Goal: Use online tool/utility

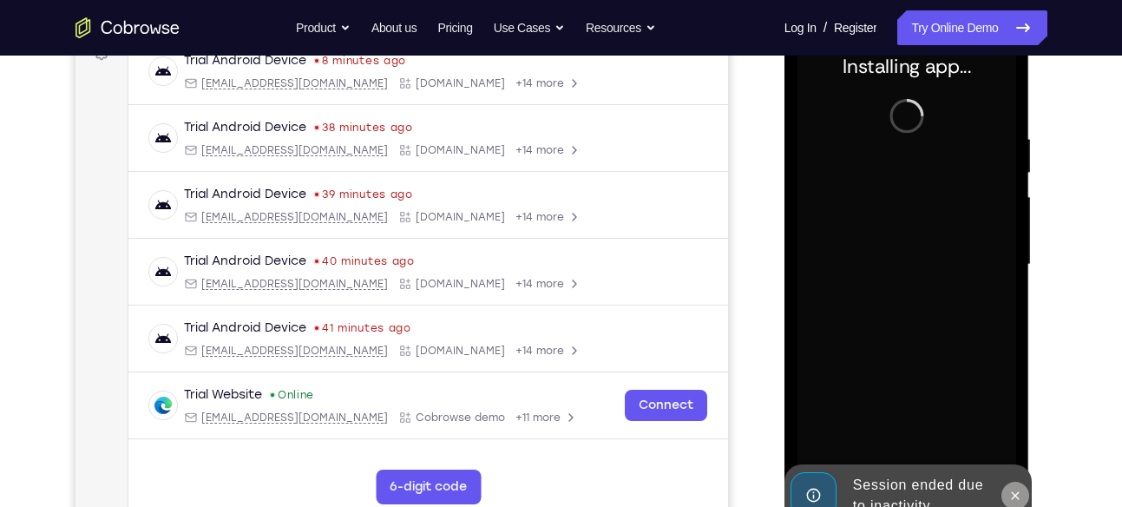
click at [1017, 495] on icon at bounding box center [1016, 495] width 8 height 8
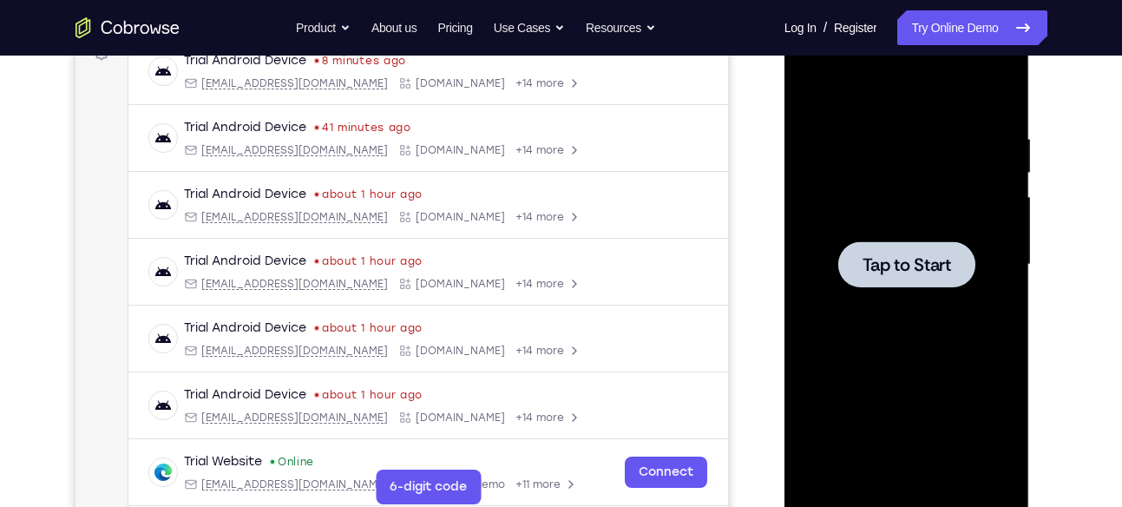
click at [894, 260] on span "Tap to Start" at bounding box center [907, 264] width 89 height 17
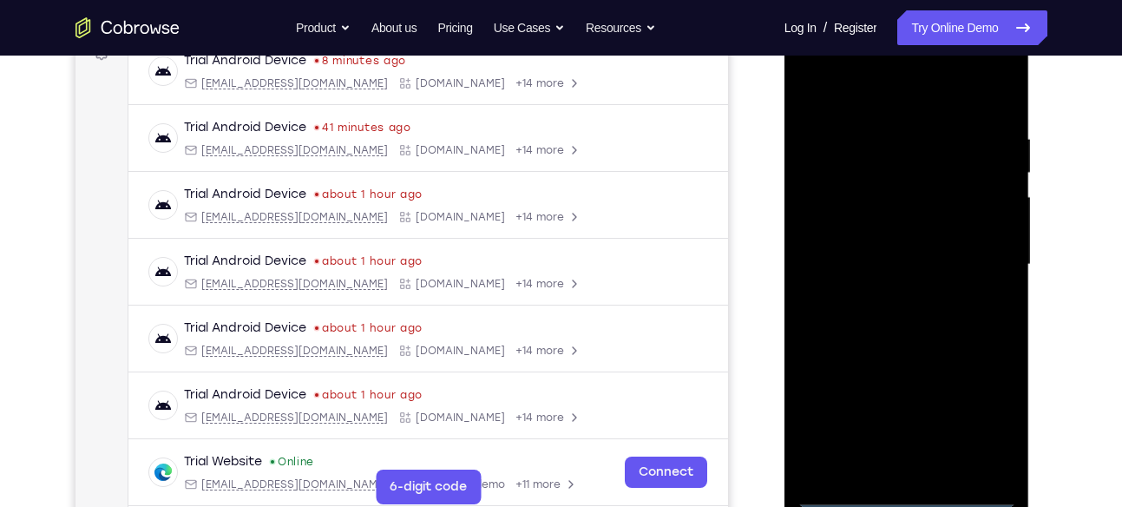
click at [896, 491] on div at bounding box center [907, 265] width 219 height 486
click at [976, 425] on div at bounding box center [907, 265] width 219 height 486
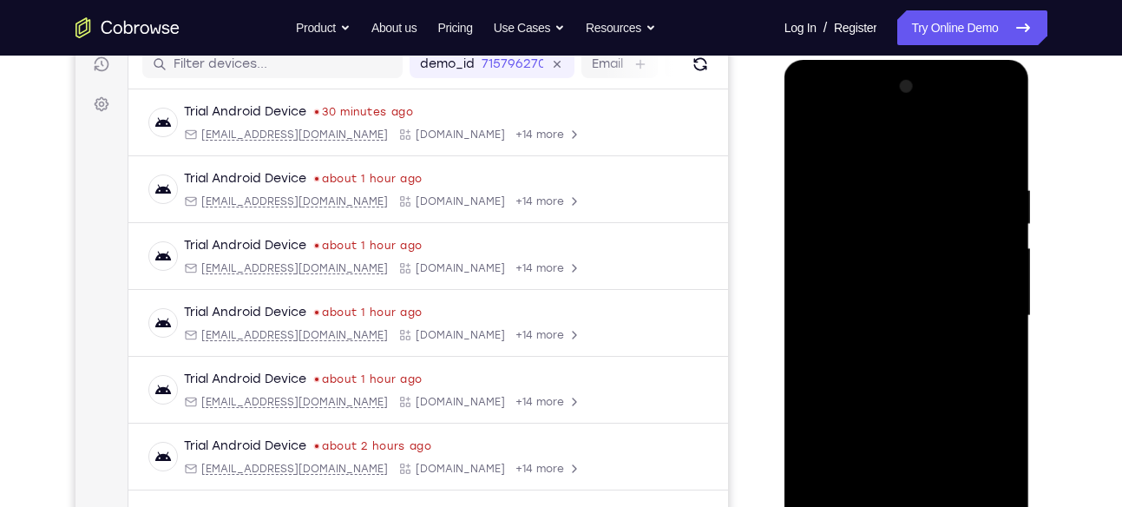
scroll to position [224, 0]
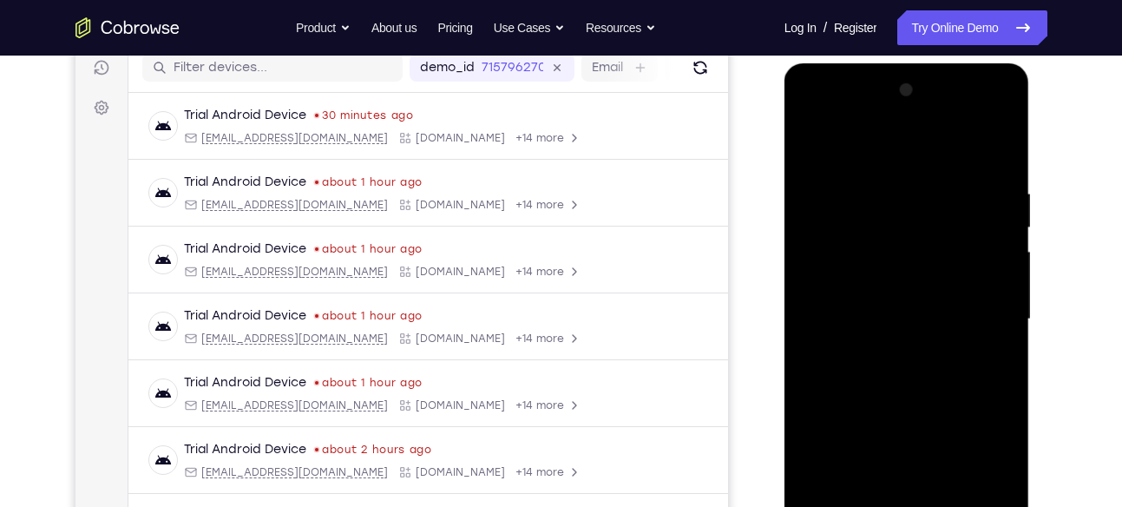
click at [883, 149] on div at bounding box center [907, 319] width 219 height 486
click at [826, 270] on div at bounding box center [907, 319] width 219 height 486
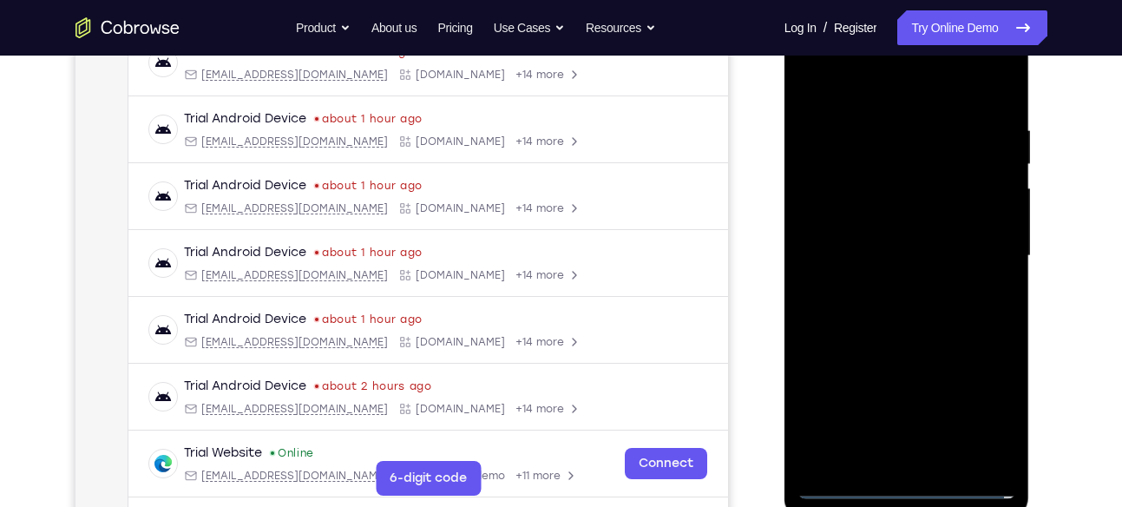
scroll to position [288, 0]
click at [894, 255] on div at bounding box center [907, 255] width 219 height 486
click at [897, 243] on div at bounding box center [907, 255] width 219 height 486
click at [921, 273] on div at bounding box center [907, 255] width 219 height 486
click at [915, 358] on div at bounding box center [907, 255] width 219 height 486
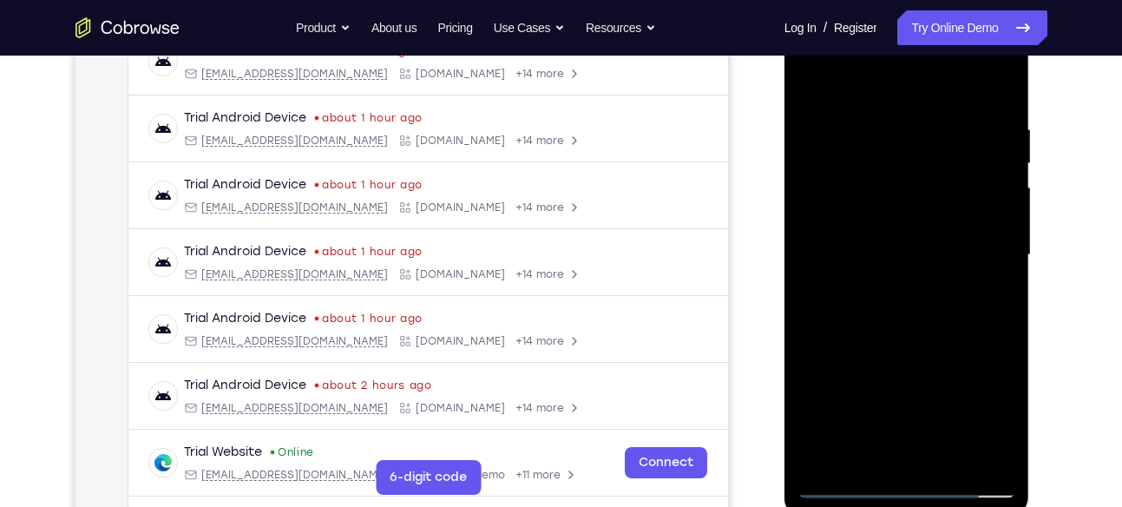
click at [892, 220] on div at bounding box center [907, 255] width 219 height 486
drag, startPoint x: 898, startPoint y: 314, endPoint x: 948, endPoint y: 63, distance: 256.7
click at [948, 63] on div at bounding box center [907, 255] width 219 height 486
click at [907, 443] on div at bounding box center [907, 255] width 219 height 486
click at [878, 451] on div at bounding box center [907, 255] width 219 height 486
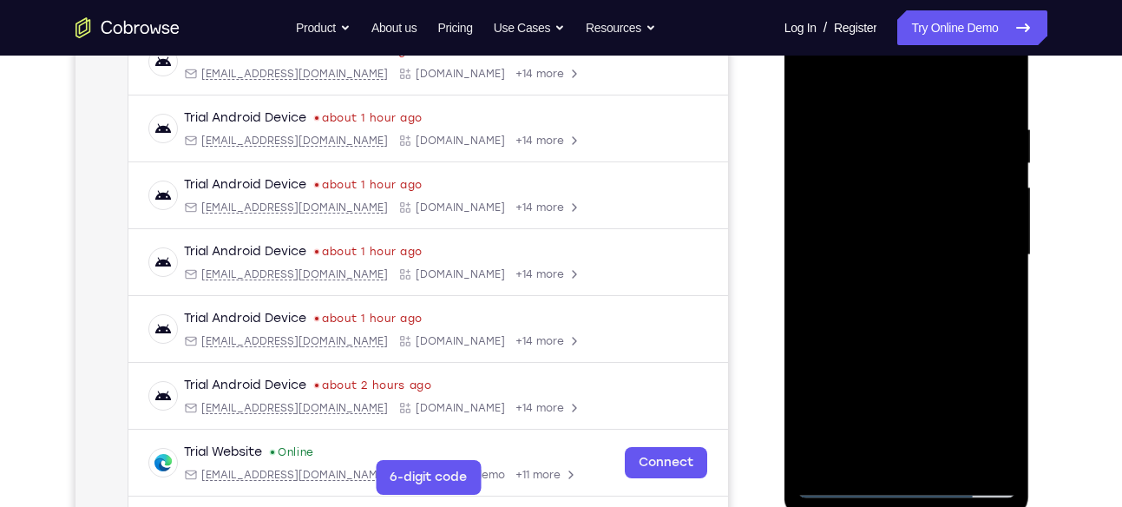
click at [899, 221] on div at bounding box center [907, 255] width 219 height 486
click at [889, 283] on div at bounding box center [907, 255] width 219 height 486
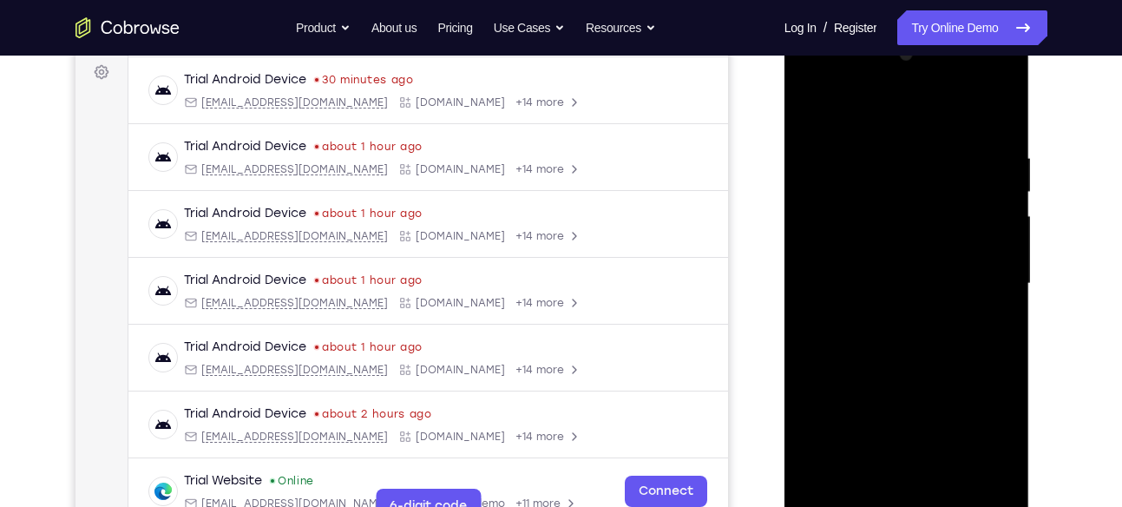
scroll to position [274, 0]
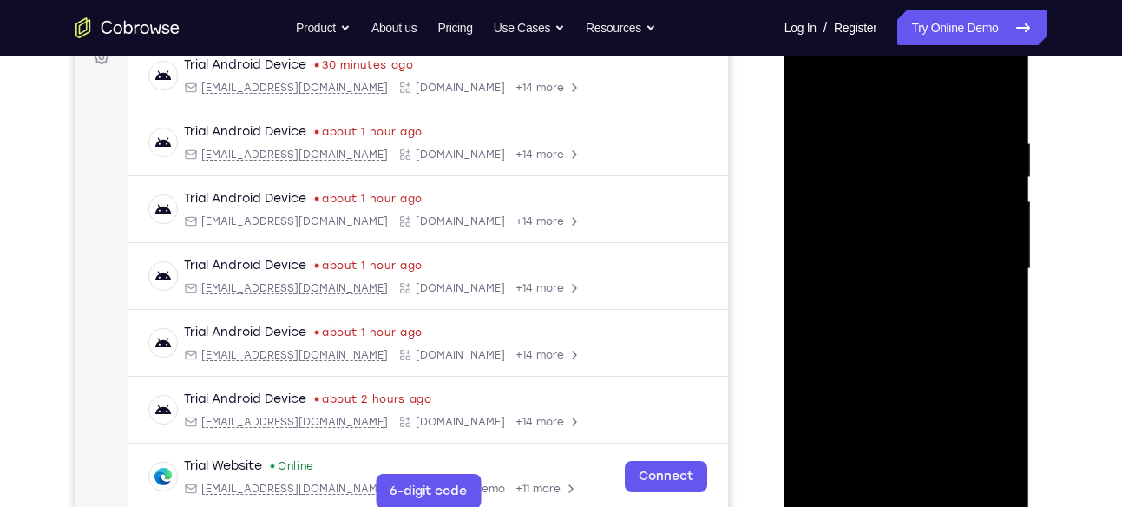
click at [955, 109] on div at bounding box center [907, 269] width 219 height 486
click at [991, 254] on div at bounding box center [907, 269] width 219 height 486
drag, startPoint x: 946, startPoint y: 357, endPoint x: 988, endPoint y: 159, distance: 202.3
click at [988, 159] on div at bounding box center [907, 269] width 219 height 486
drag, startPoint x: 969, startPoint y: 191, endPoint x: 1000, endPoint y: 425, distance: 236.5
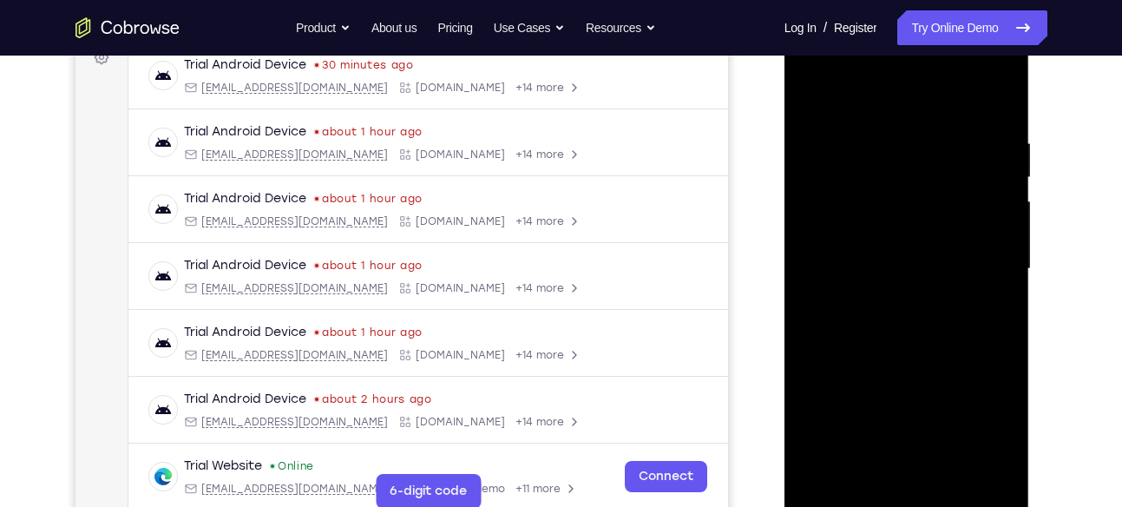
click at [1000, 425] on div at bounding box center [907, 269] width 219 height 486
click at [1001, 95] on div at bounding box center [907, 269] width 219 height 486
click at [990, 216] on div at bounding box center [907, 269] width 219 height 486
click at [967, 254] on div at bounding box center [907, 269] width 219 height 486
click at [940, 431] on div at bounding box center [907, 269] width 219 height 486
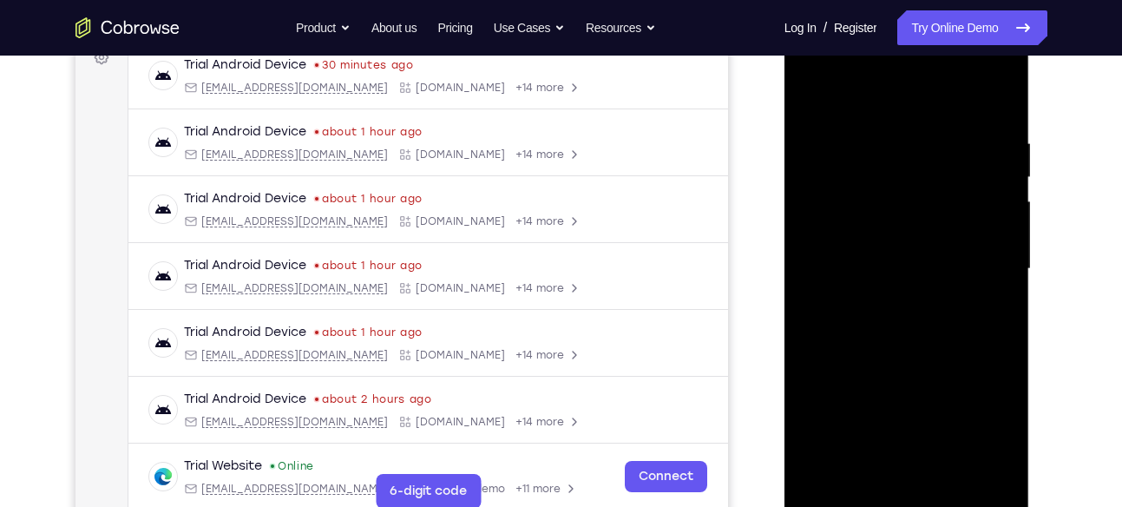
click at [873, 63] on div at bounding box center [907, 269] width 219 height 486
click at [882, 95] on div at bounding box center [907, 269] width 219 height 486
click at [927, 294] on div at bounding box center [907, 269] width 219 height 486
click at [903, 473] on div at bounding box center [907, 269] width 219 height 486
drag, startPoint x: 890, startPoint y: 401, endPoint x: 908, endPoint y: 180, distance: 222.1
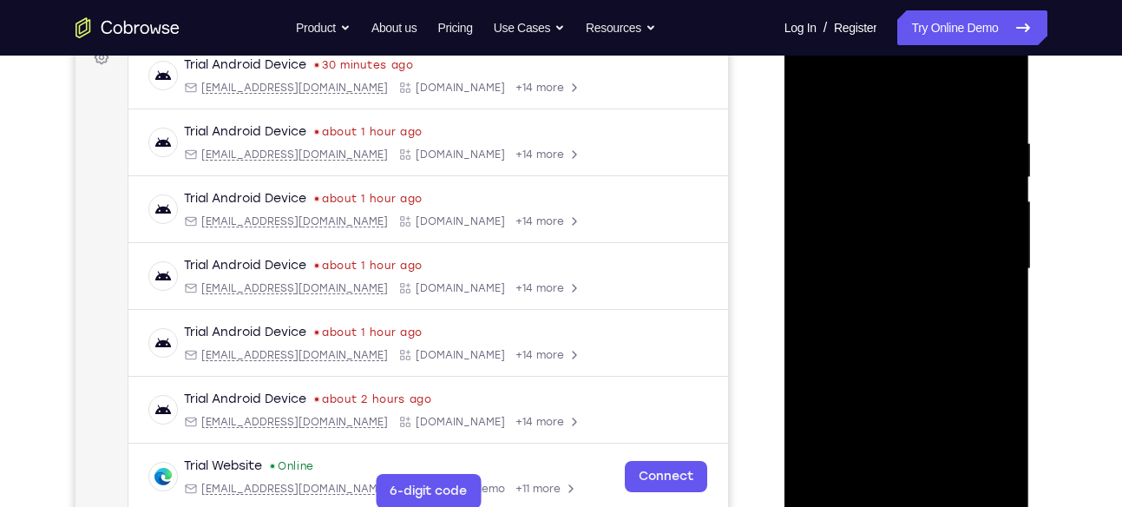
click at [908, 180] on div at bounding box center [907, 269] width 219 height 486
drag, startPoint x: 850, startPoint y: 337, endPoint x: 895, endPoint y: 183, distance: 160.1
click at [895, 183] on div at bounding box center [907, 269] width 219 height 486
click at [1000, 95] on div at bounding box center [907, 269] width 219 height 486
click at [850, 112] on div at bounding box center [907, 269] width 219 height 486
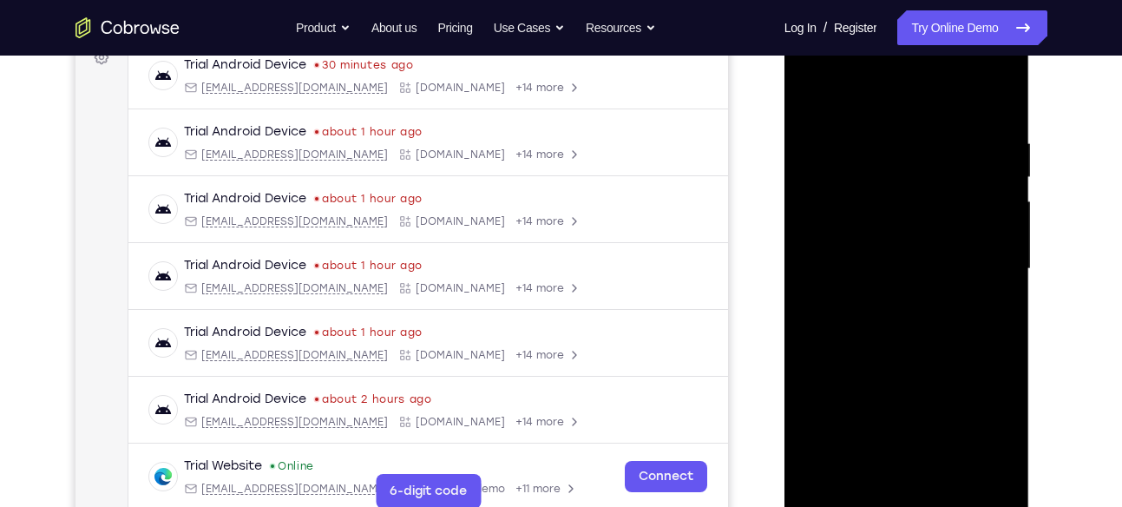
click at [990, 222] on div at bounding box center [907, 269] width 219 height 486
drag, startPoint x: 922, startPoint y: 320, endPoint x: 971, endPoint y: 96, distance: 229.4
click at [971, 96] on div at bounding box center [907, 269] width 219 height 486
drag, startPoint x: 917, startPoint y: 378, endPoint x: 971, endPoint y: 152, distance: 233.1
click at [971, 152] on div at bounding box center [907, 269] width 219 height 486
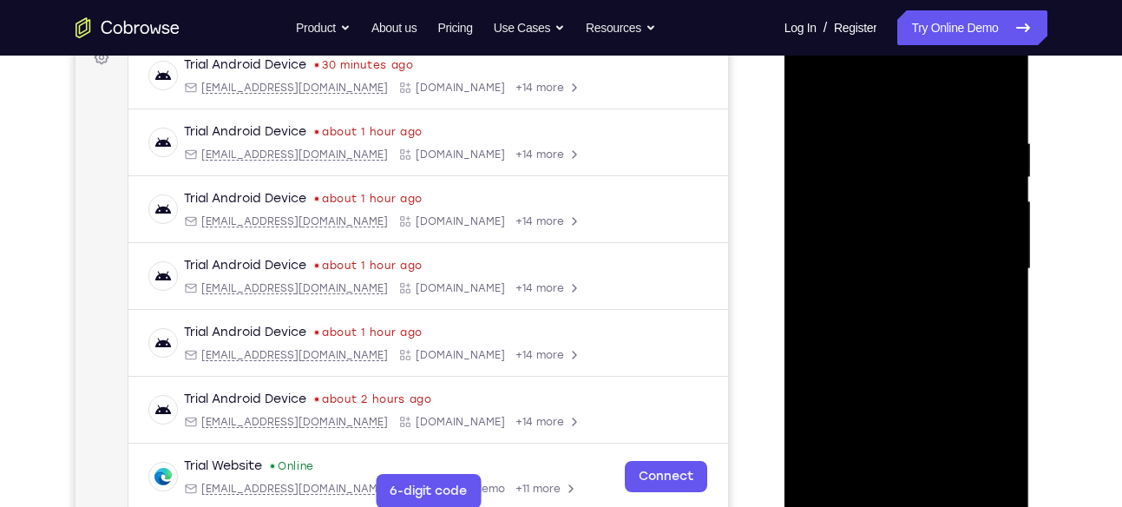
click at [863, 332] on div at bounding box center [907, 269] width 219 height 486
click at [1003, 88] on div at bounding box center [907, 269] width 219 height 486
click at [885, 352] on div at bounding box center [907, 269] width 219 height 486
click at [1003, 88] on div at bounding box center [907, 269] width 219 height 486
click at [1003, 90] on div at bounding box center [907, 269] width 219 height 486
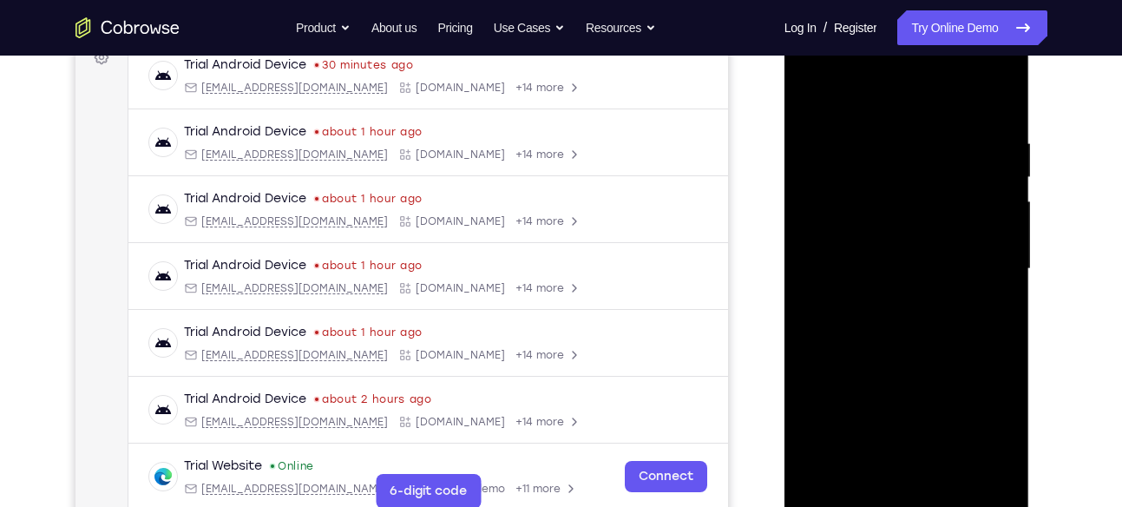
click at [1003, 90] on div at bounding box center [907, 269] width 219 height 486
click at [848, 115] on div at bounding box center [907, 269] width 219 height 486
drag, startPoint x: 926, startPoint y: 379, endPoint x: 938, endPoint y: 273, distance: 106.6
click at [938, 273] on div at bounding box center [907, 269] width 219 height 486
click at [935, 303] on div at bounding box center [907, 269] width 219 height 486
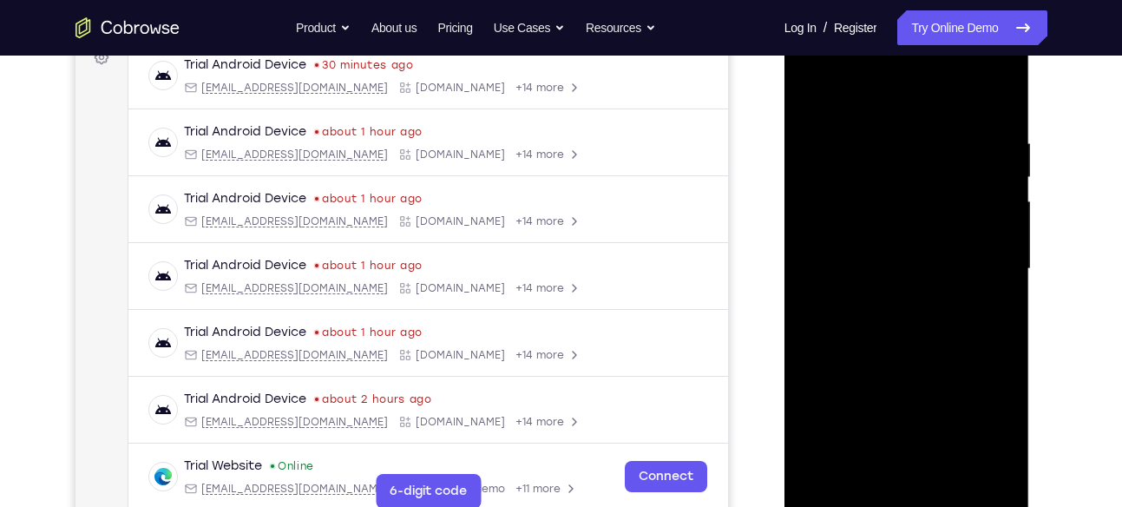
drag, startPoint x: 854, startPoint y: 384, endPoint x: 950, endPoint y: 227, distance: 183.9
click at [950, 227] on div at bounding box center [907, 269] width 219 height 486
drag, startPoint x: 887, startPoint y: 426, endPoint x: 941, endPoint y: 247, distance: 187.6
click at [941, 247] on div at bounding box center [907, 269] width 219 height 486
click at [809, 165] on div at bounding box center [907, 269] width 219 height 486
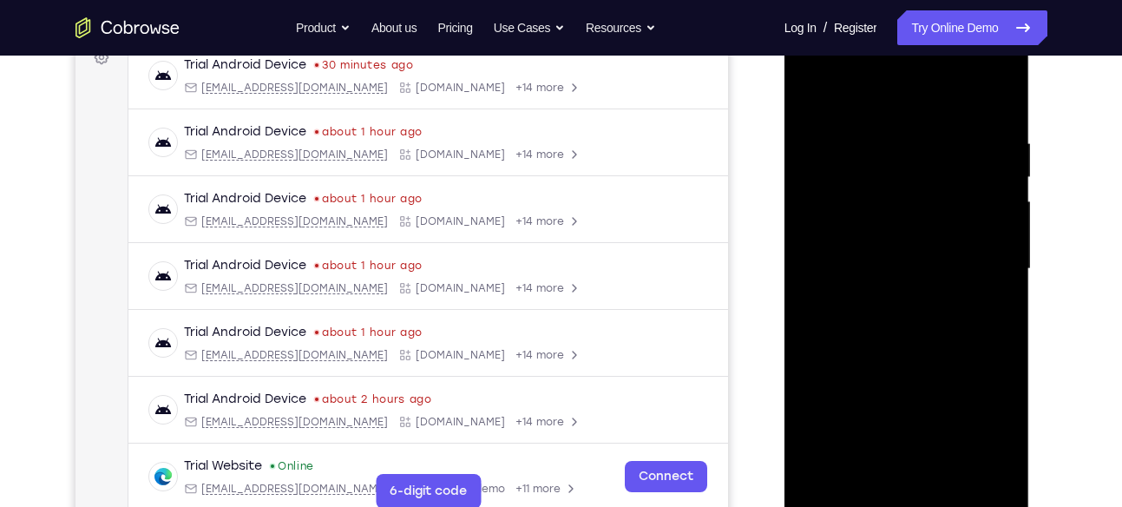
click at [944, 281] on div at bounding box center [907, 269] width 219 height 486
drag, startPoint x: 883, startPoint y: 345, endPoint x: 961, endPoint y: 141, distance: 218.4
click at [961, 141] on div at bounding box center [907, 269] width 219 height 486
drag, startPoint x: 838, startPoint y: 418, endPoint x: 934, endPoint y: 211, distance: 228.0
click at [934, 211] on div at bounding box center [907, 269] width 219 height 486
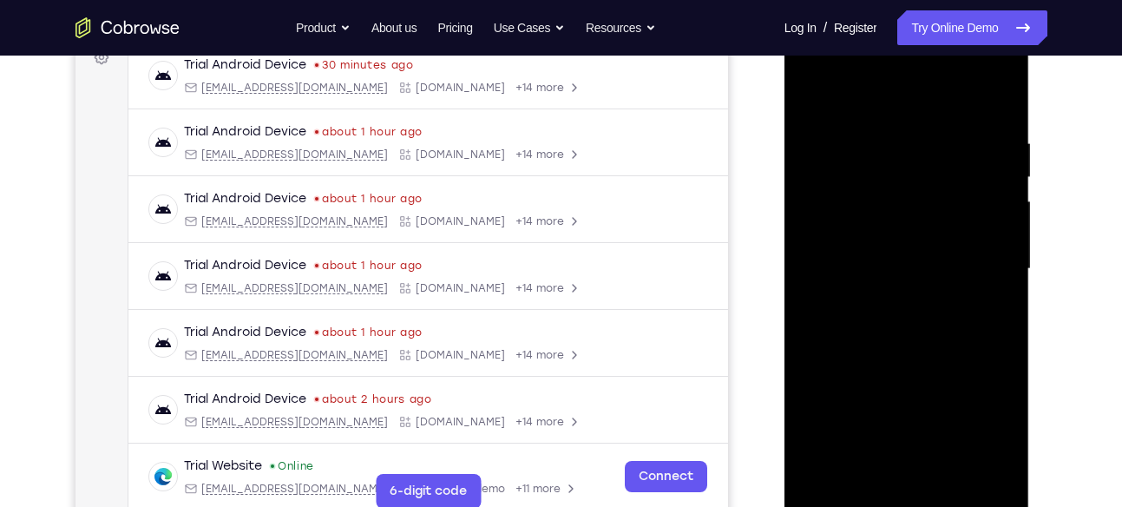
drag, startPoint x: 876, startPoint y: 354, endPoint x: 957, endPoint y: 149, distance: 220.5
click at [957, 149] on div at bounding box center [907, 269] width 219 height 486
click at [1001, 98] on div at bounding box center [907, 269] width 219 height 486
drag, startPoint x: 904, startPoint y: 352, endPoint x: 955, endPoint y: 209, distance: 152.1
click at [955, 209] on div at bounding box center [907, 269] width 219 height 486
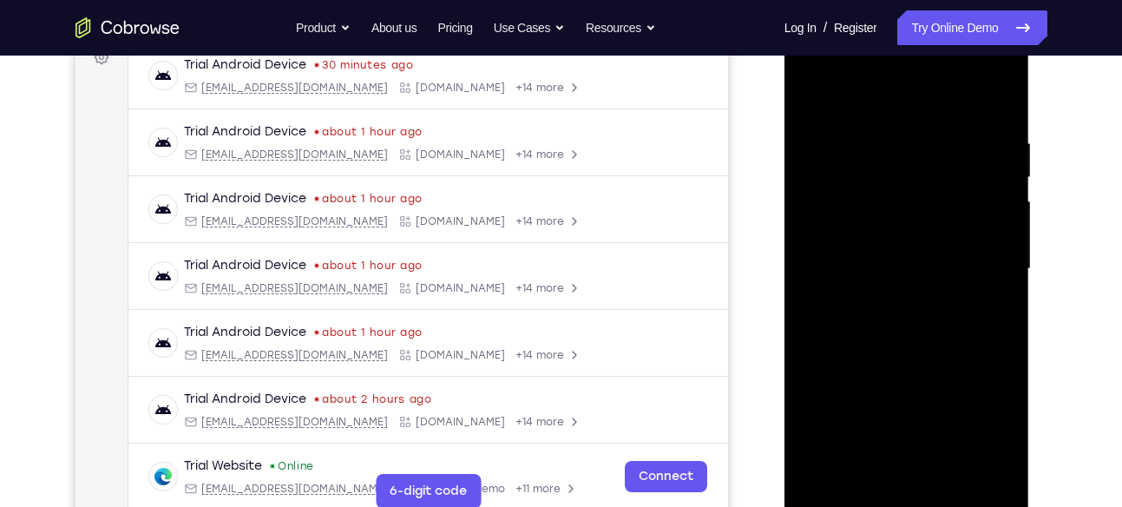
click at [991, 306] on div at bounding box center [907, 269] width 219 height 486
click at [1005, 90] on div at bounding box center [907, 269] width 219 height 486
drag, startPoint x: 921, startPoint y: 199, endPoint x: 922, endPoint y: 431, distance: 232.6
click at [922, 431] on div at bounding box center [907, 269] width 219 height 486
click at [1003, 88] on div at bounding box center [907, 269] width 219 height 486
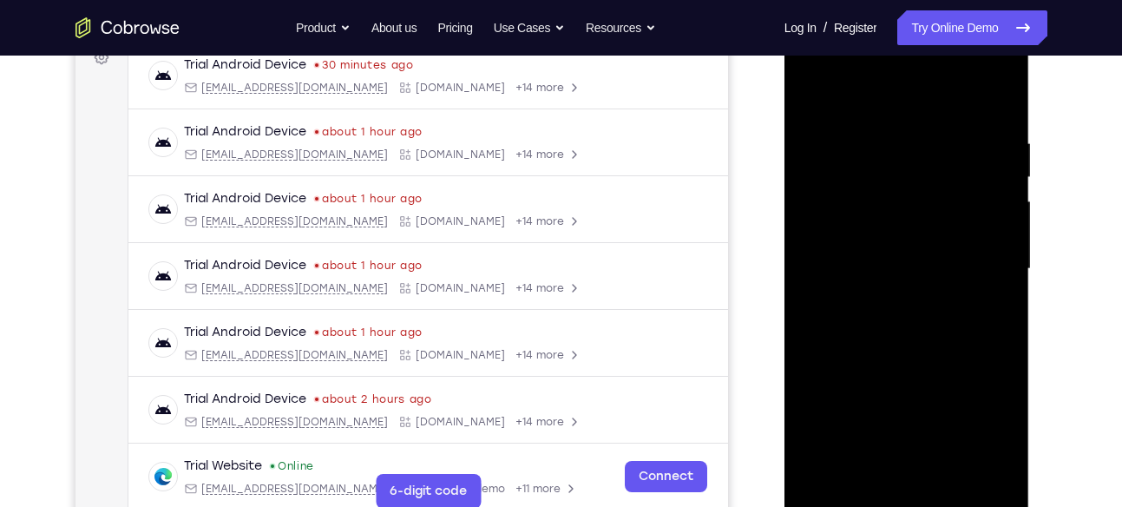
click at [992, 111] on div at bounding box center [907, 269] width 219 height 486
drag, startPoint x: 903, startPoint y: 411, endPoint x: 988, endPoint y: 182, distance: 243.6
click at [988, 182] on div at bounding box center [907, 269] width 219 height 486
drag, startPoint x: 987, startPoint y: 339, endPoint x: 866, endPoint y: 241, distance: 155.5
click at [866, 241] on div at bounding box center [907, 269] width 219 height 486
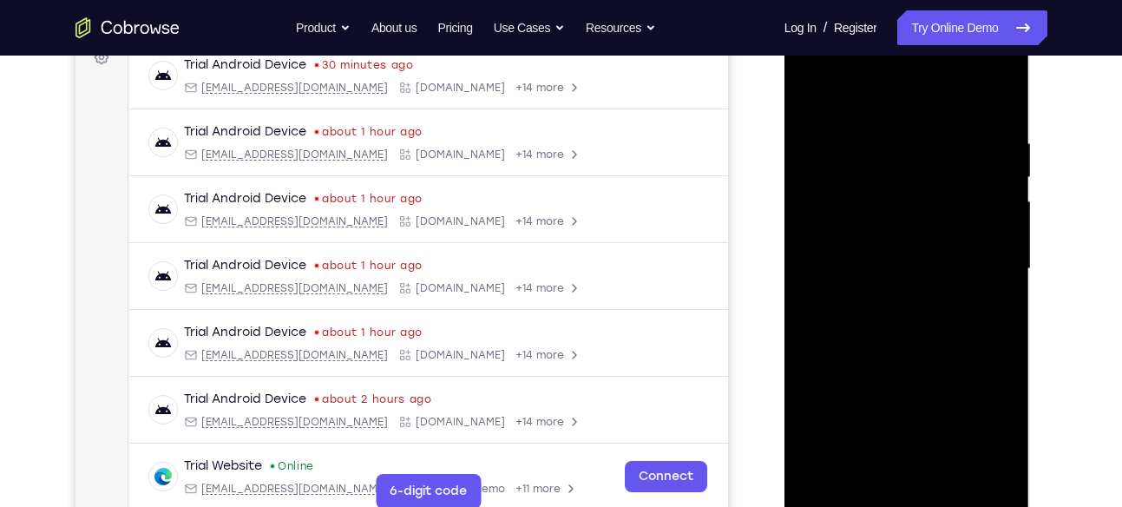
click at [866, 241] on div at bounding box center [907, 269] width 219 height 486
click at [842, 336] on div at bounding box center [907, 269] width 219 height 486
click at [983, 259] on div at bounding box center [907, 269] width 219 height 486
click at [839, 340] on div at bounding box center [907, 269] width 219 height 486
click at [992, 372] on div at bounding box center [907, 269] width 219 height 486
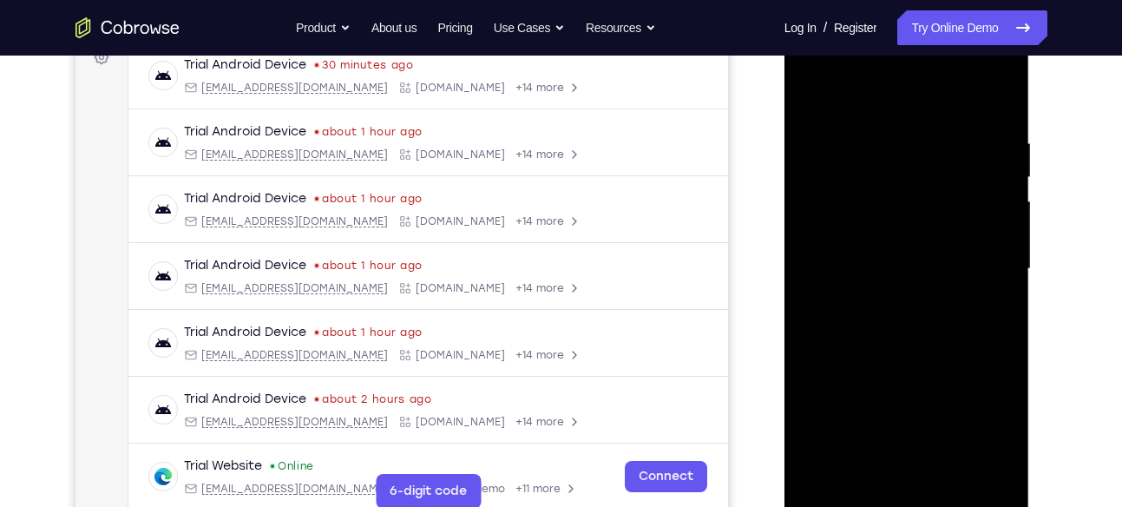
click at [925, 307] on div at bounding box center [907, 269] width 219 height 486
drag, startPoint x: 930, startPoint y: 395, endPoint x: 984, endPoint y: 146, distance: 254.9
click at [984, 146] on div at bounding box center [907, 269] width 219 height 486
drag, startPoint x: 924, startPoint y: 365, endPoint x: 1001, endPoint y: 121, distance: 255.9
click at [1001, 121] on div at bounding box center [907, 269] width 219 height 486
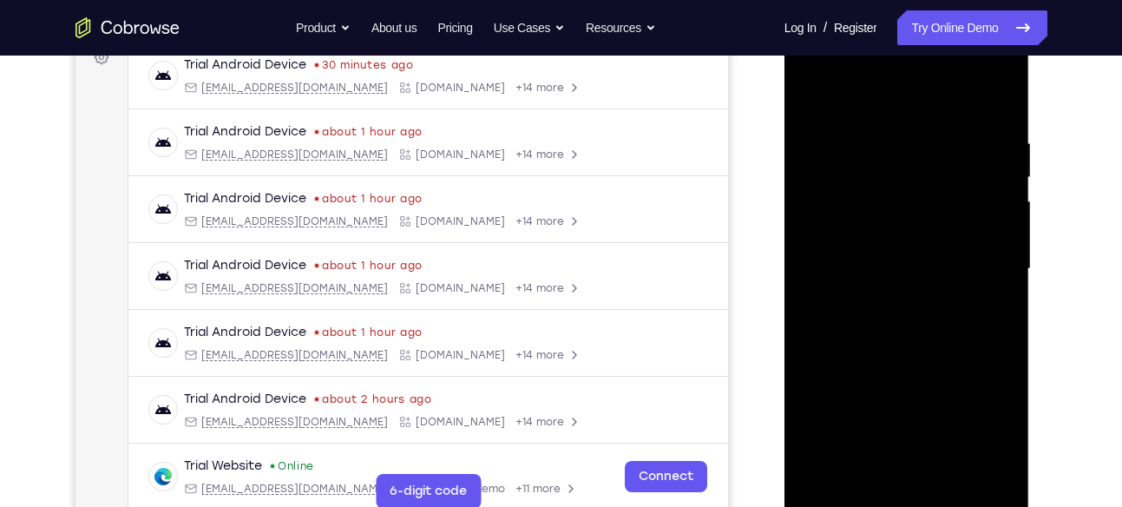
drag, startPoint x: 922, startPoint y: 378, endPoint x: 1003, endPoint y: 92, distance: 297.0
click at [1003, 92] on div at bounding box center [907, 269] width 219 height 486
drag, startPoint x: 927, startPoint y: 367, endPoint x: 1000, endPoint y: 148, distance: 231.4
click at [1000, 148] on div at bounding box center [907, 269] width 219 height 486
drag, startPoint x: 931, startPoint y: 345, endPoint x: 1003, endPoint y: 182, distance: 178.0
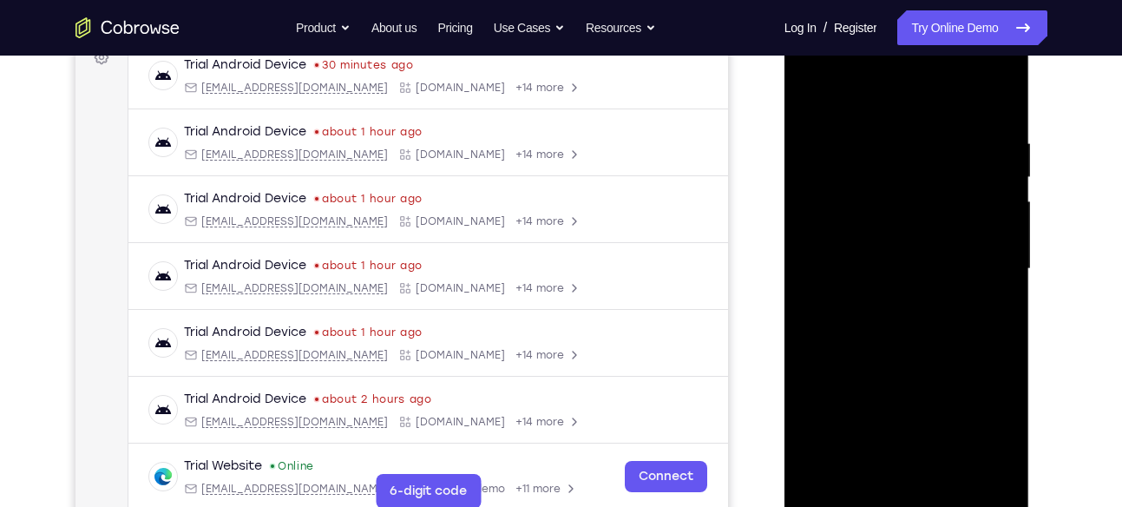
click at [1003, 182] on div at bounding box center [907, 269] width 219 height 486
click at [977, 303] on div at bounding box center [907, 269] width 219 height 486
click at [870, 218] on div at bounding box center [907, 269] width 219 height 486
drag, startPoint x: 928, startPoint y: 377, endPoint x: 961, endPoint y: 141, distance: 238.4
click at [961, 141] on div at bounding box center [907, 269] width 219 height 486
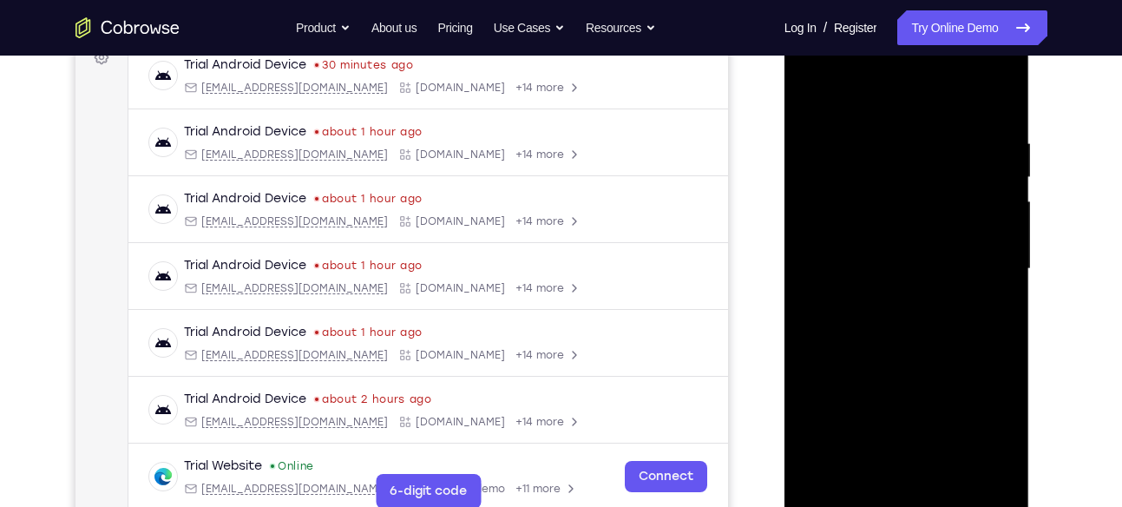
drag, startPoint x: 932, startPoint y: 390, endPoint x: 1017, endPoint y: 121, distance: 282.0
click at [1017, 121] on div at bounding box center [908, 271] width 246 height 517
